Goal: Task Accomplishment & Management: Use online tool/utility

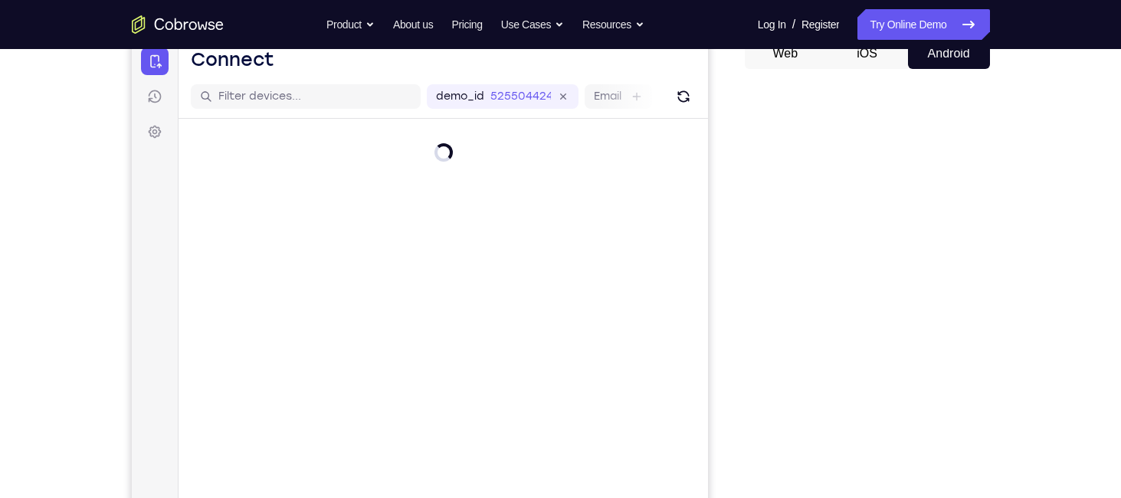
scroll to position [218, 0]
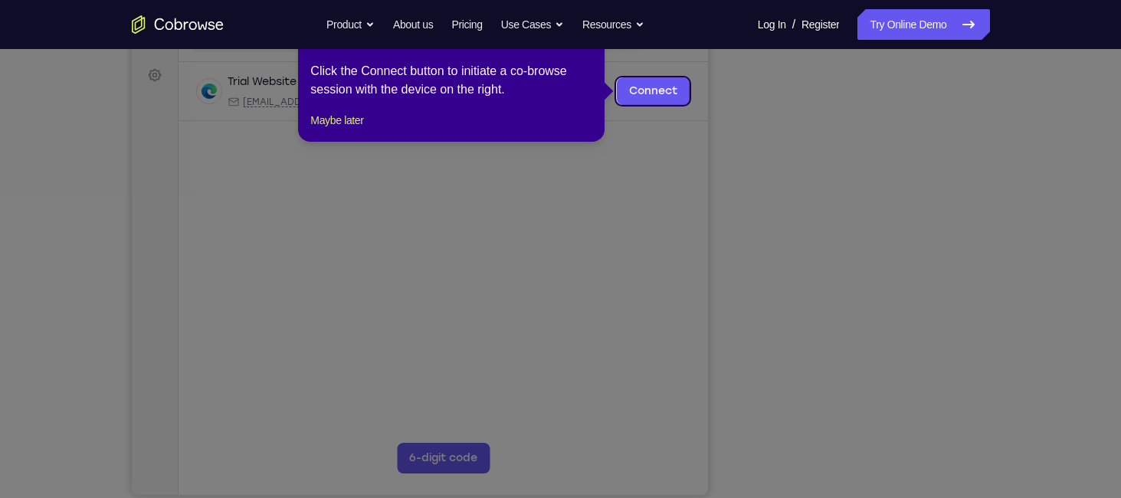
click at [785, 182] on icon at bounding box center [566, 249] width 1132 height 498
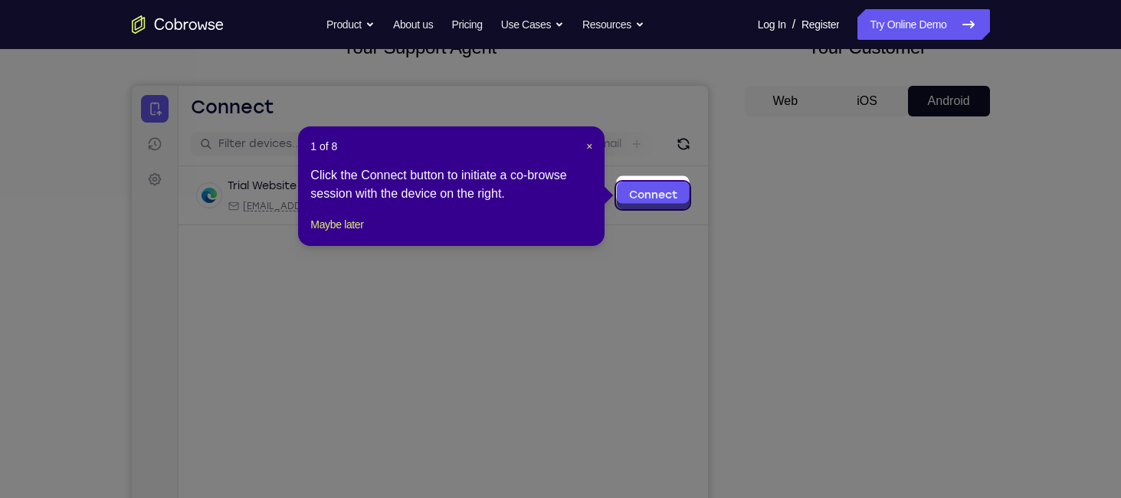
scroll to position [113, 0]
click at [587, 143] on span "×" at bounding box center [589, 147] width 6 height 12
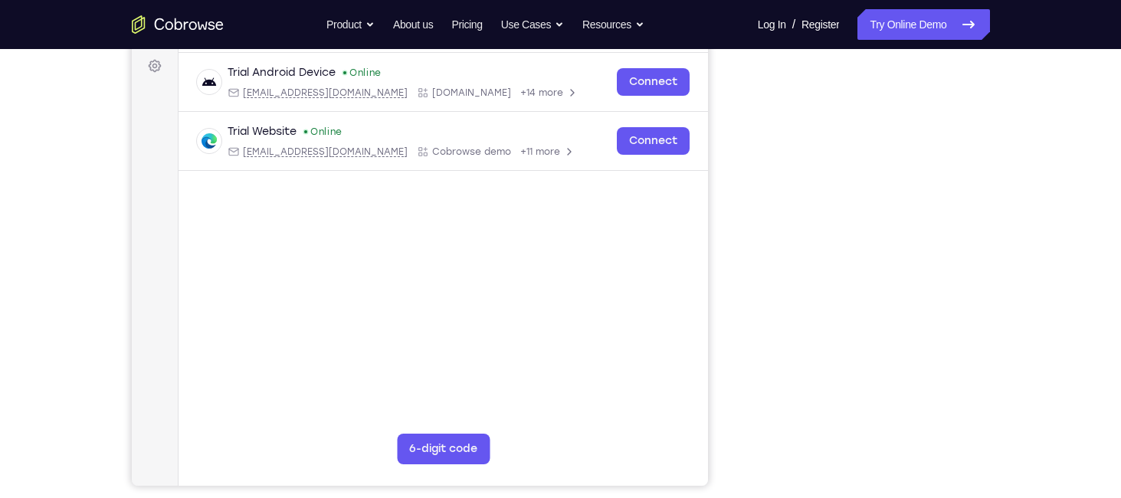
scroll to position [227, 0]
click at [936, 31] on link "Try Online Demo" at bounding box center [923, 24] width 132 height 31
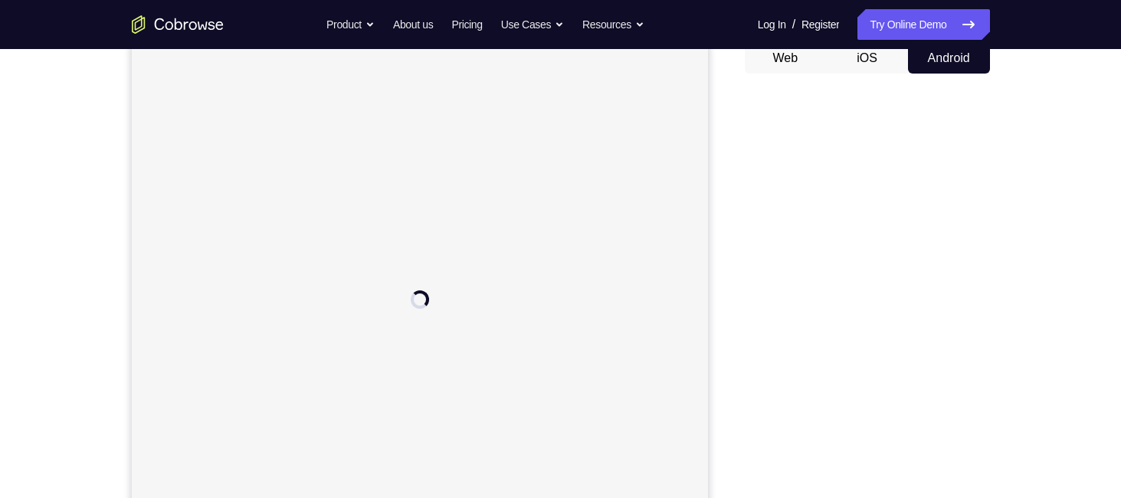
scroll to position [156, 0]
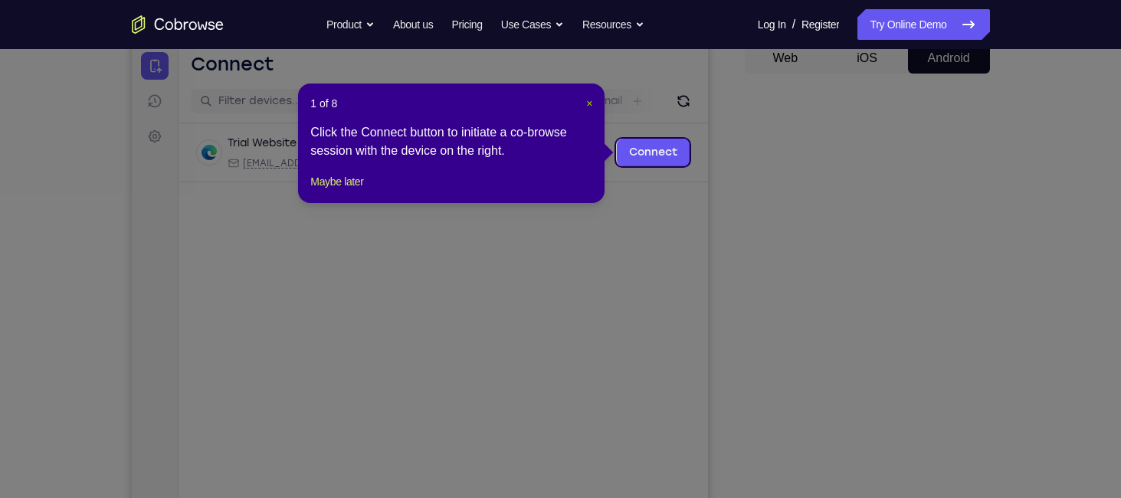
click at [592, 96] on button "×" at bounding box center [589, 103] width 6 height 15
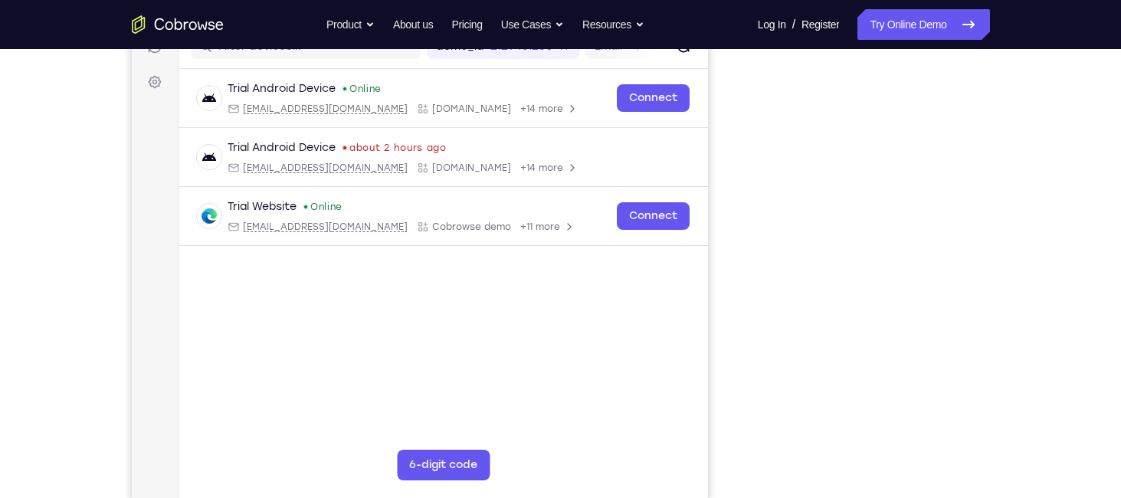
scroll to position [202, 0]
